Goal: Task Accomplishment & Management: Use online tool/utility

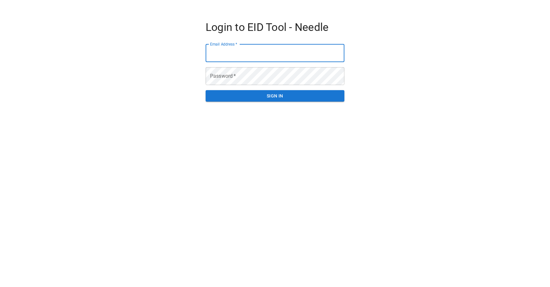
click at [295, 58] on input "Email Address   *" at bounding box center [275, 53] width 139 height 18
click at [299, 54] on input "Email Address   *" at bounding box center [275, 53] width 139 height 18
click at [340, 53] on input "Email Address   *" at bounding box center [275, 53] width 139 height 18
click at [337, 53] on input "Email Address   *" at bounding box center [275, 53] width 139 height 18
click at [407, 39] on div "Login to EID Tool - Needle Email Address   * Email Address   * Password   * Pas…" at bounding box center [275, 61] width 473 height 122
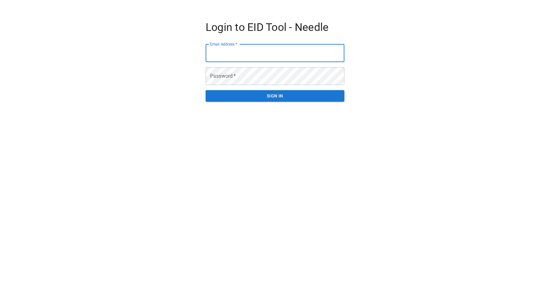
click at [273, 49] on input "Email Address   *" at bounding box center [275, 53] width 139 height 18
click at [270, 101] on button "SIGN IN" at bounding box center [275, 96] width 139 height 12
